Goal: Navigation & Orientation: Find specific page/section

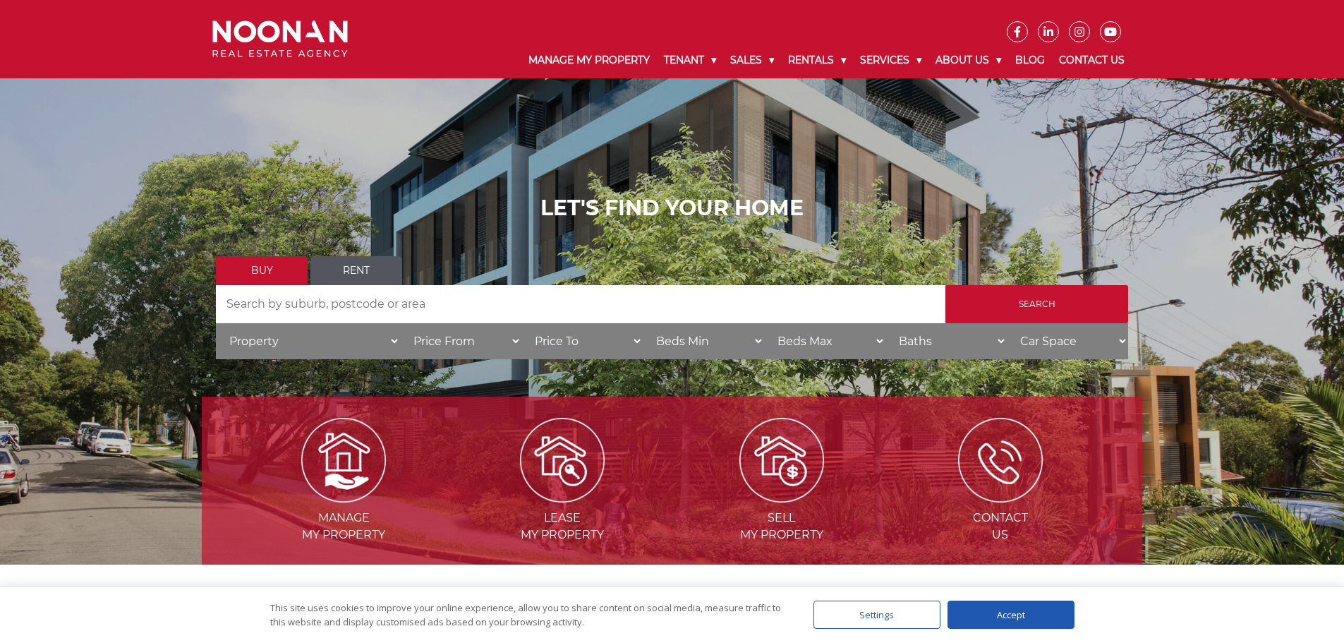
click at [989, 628] on div "Accept" at bounding box center [1011, 614] width 127 height 28
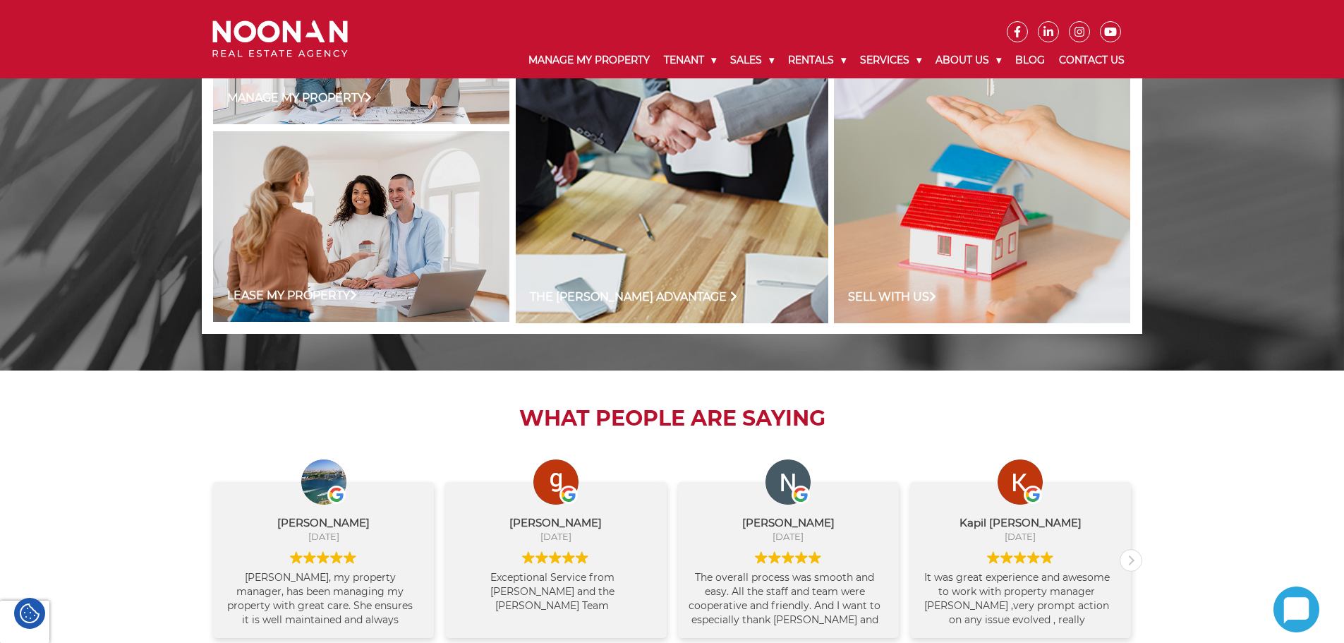
scroll to position [1016, 0]
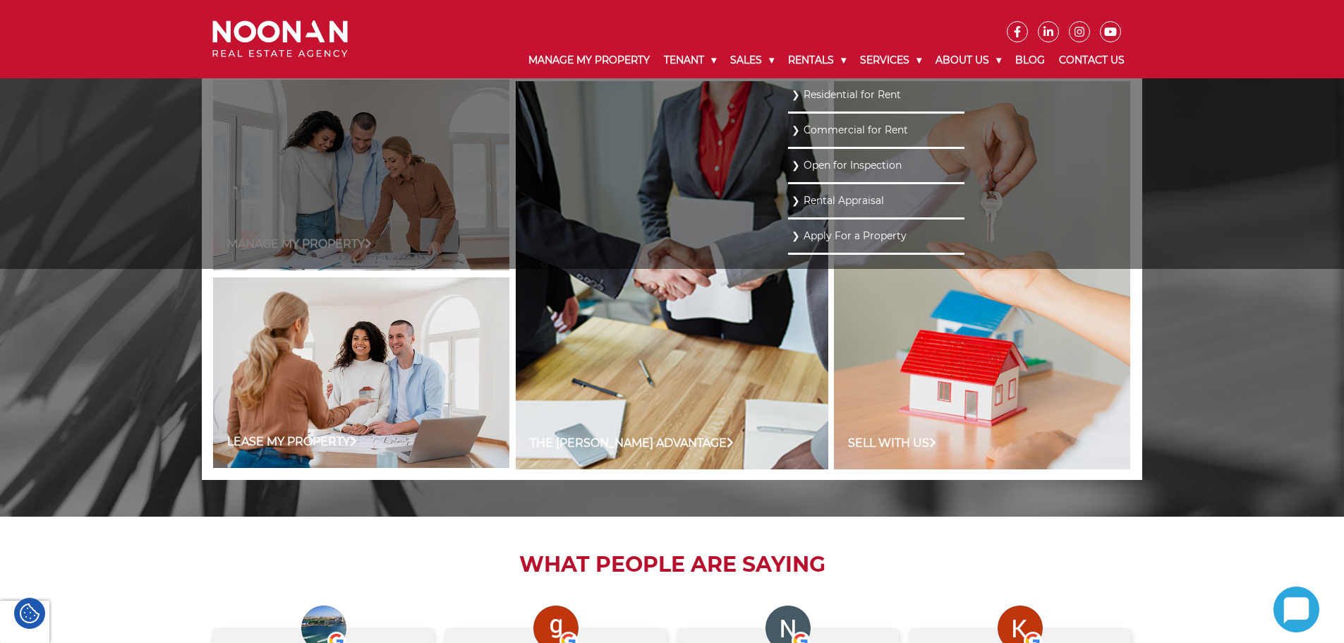
click at [825, 92] on link "Residential for Rent" at bounding box center [876, 94] width 169 height 19
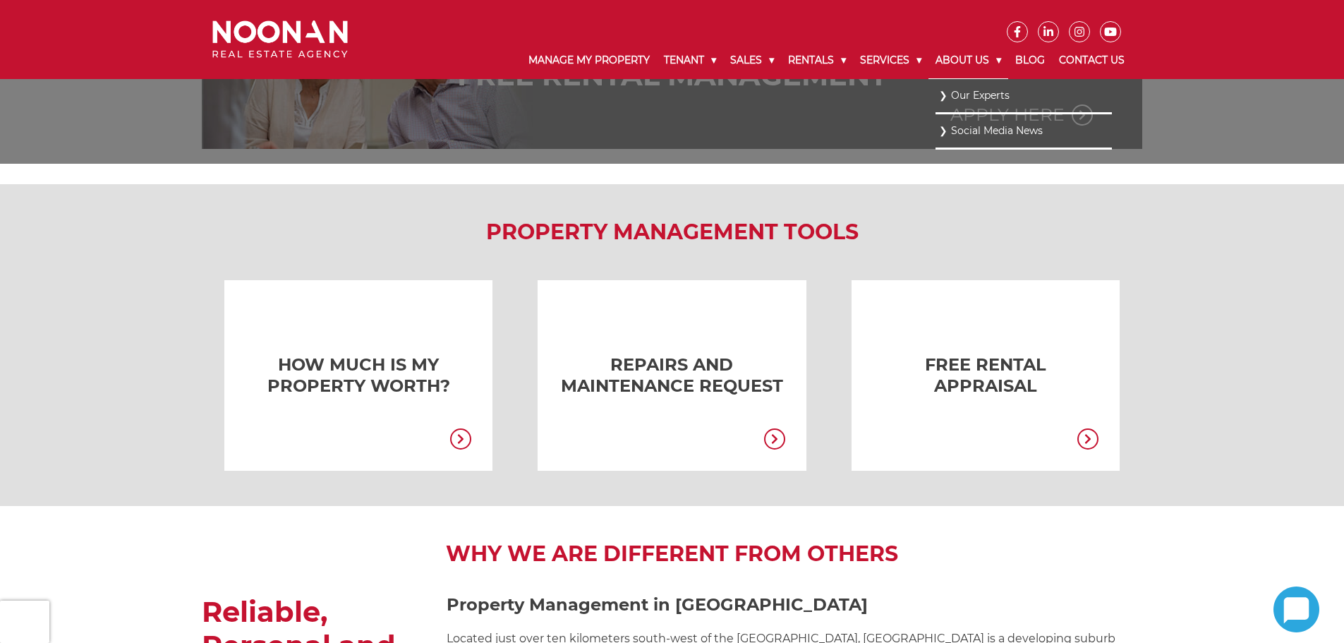
scroll to position [988, 0]
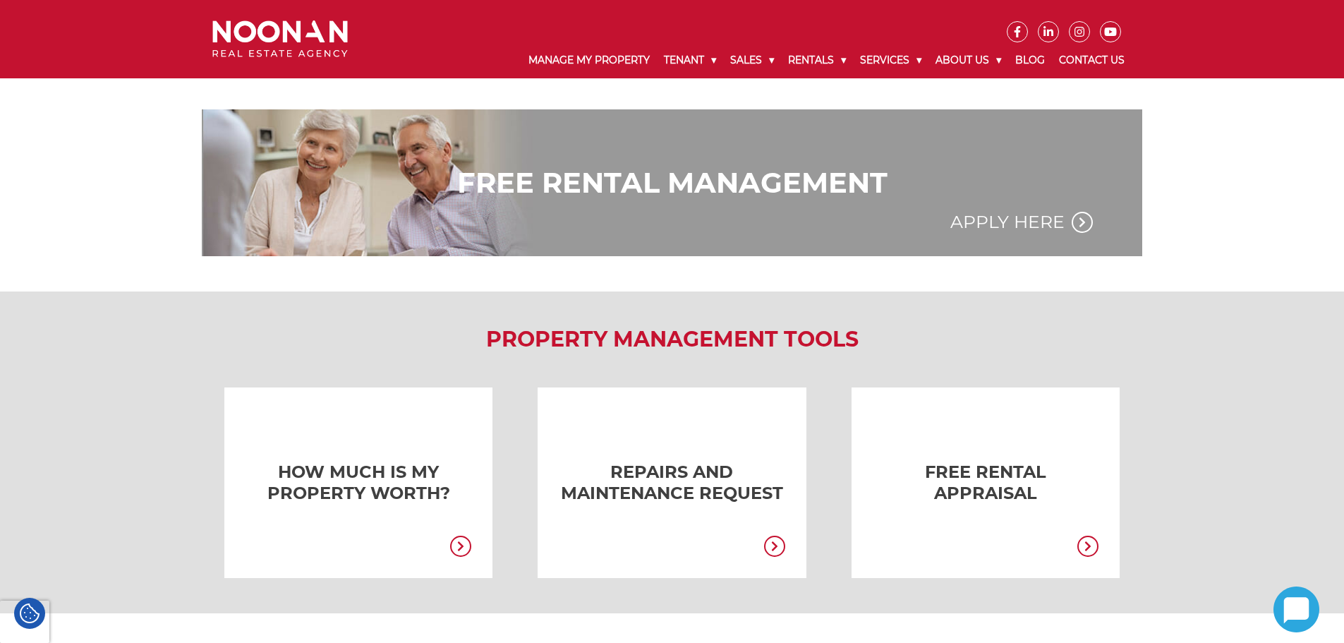
drag, startPoint x: 305, startPoint y: 120, endPoint x: 303, endPoint y: 128, distance: 8.0
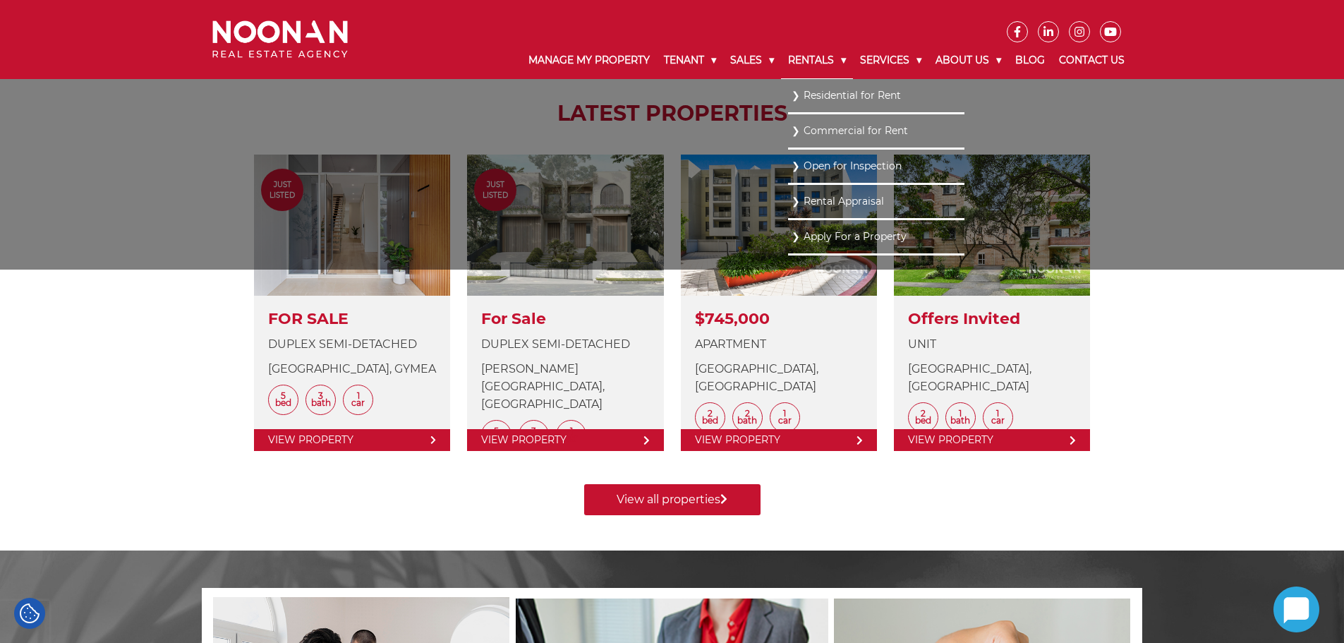
scroll to position [353, 0]
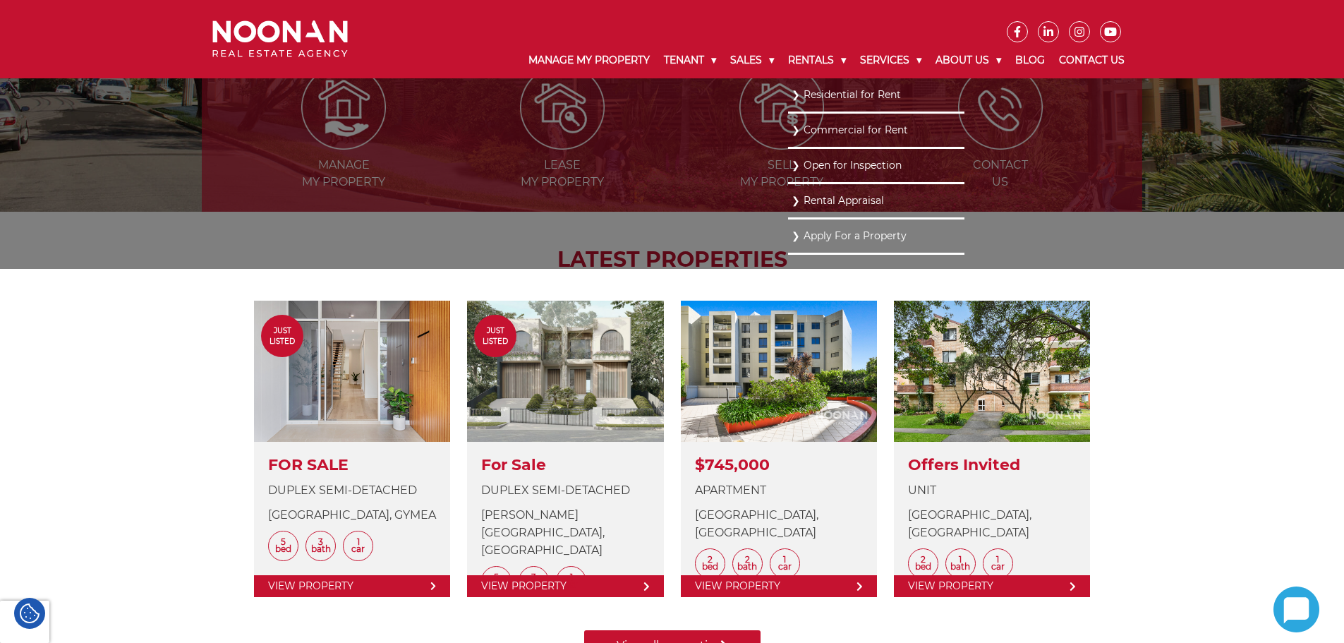
click at [814, 97] on link "Residential for Rent" at bounding box center [876, 94] width 169 height 19
